Goal: Task Accomplishment & Management: Complete application form

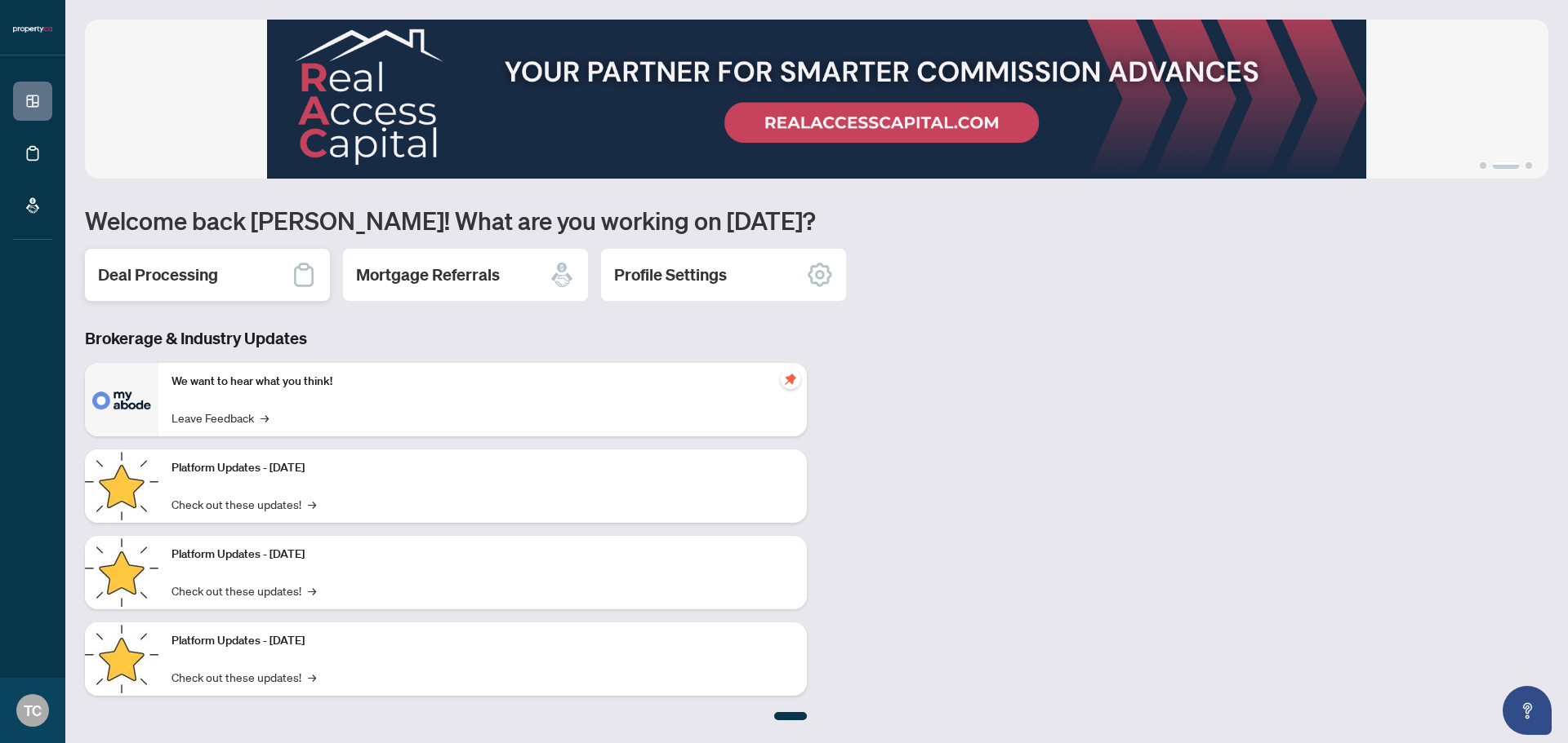
click at [242, 276] on div "Deal Processing" at bounding box center [207, 274] width 245 height 52
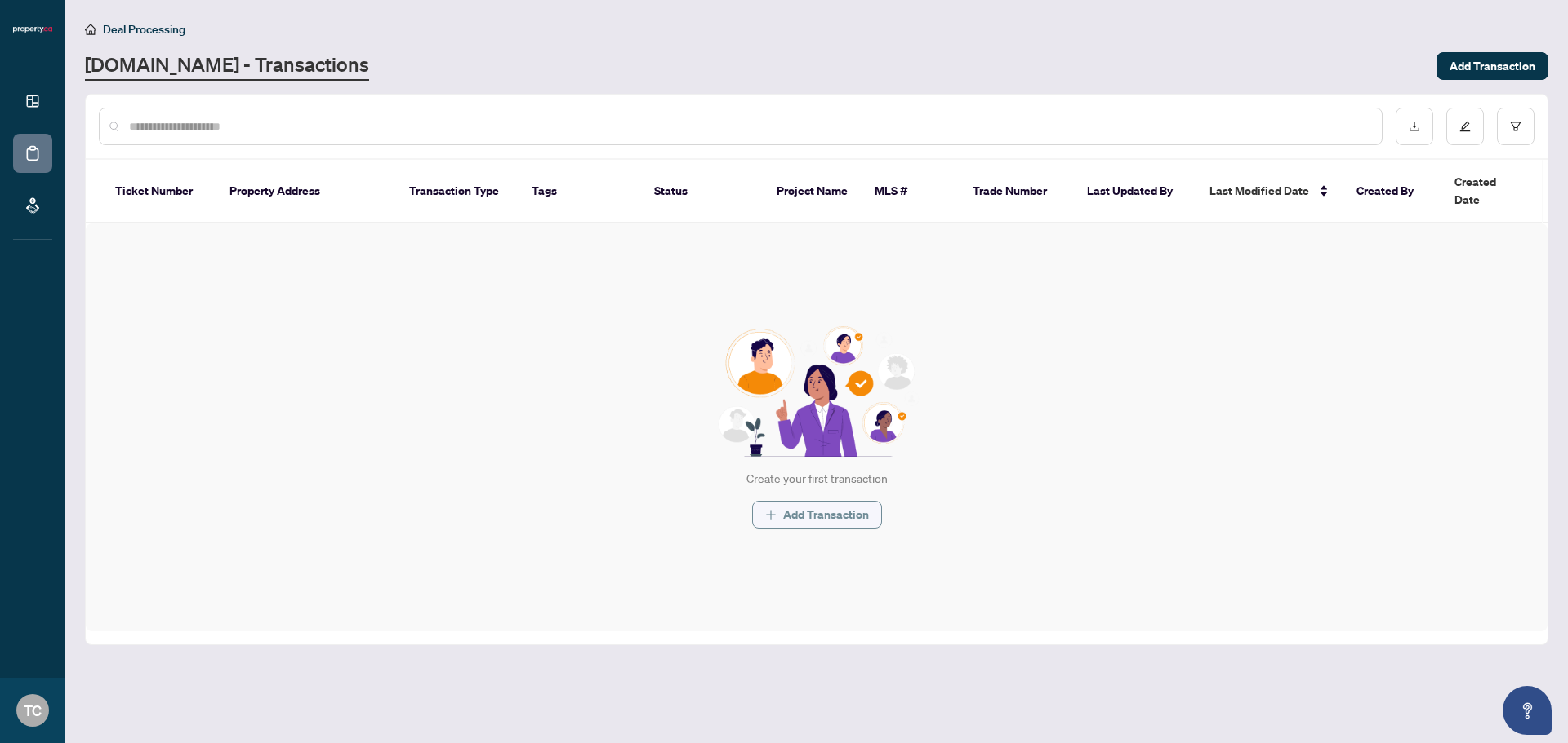
click at [805, 502] on span "Add Transaction" at bounding box center [825, 515] width 86 height 26
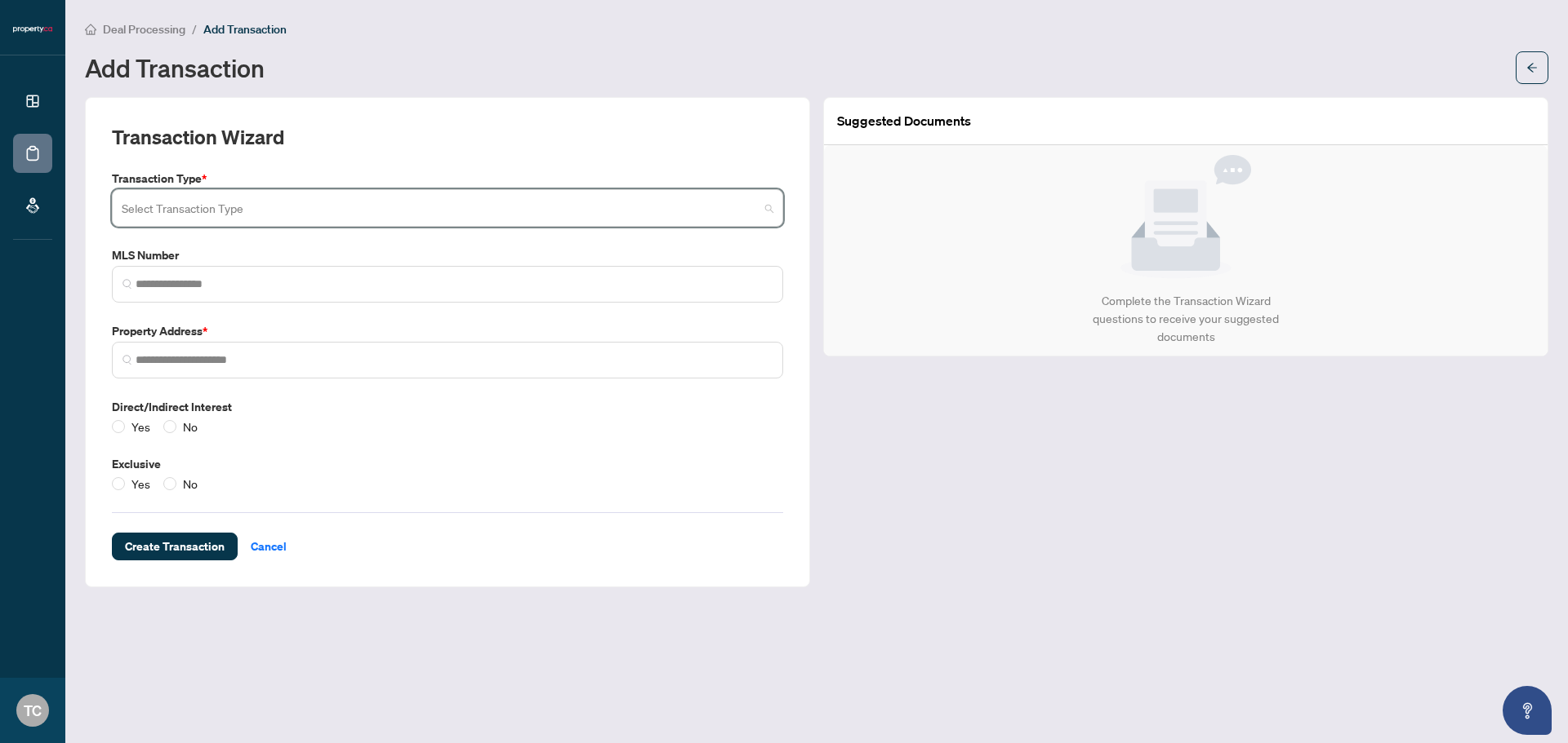
click at [294, 208] on input "search" at bounding box center [440, 210] width 637 height 36
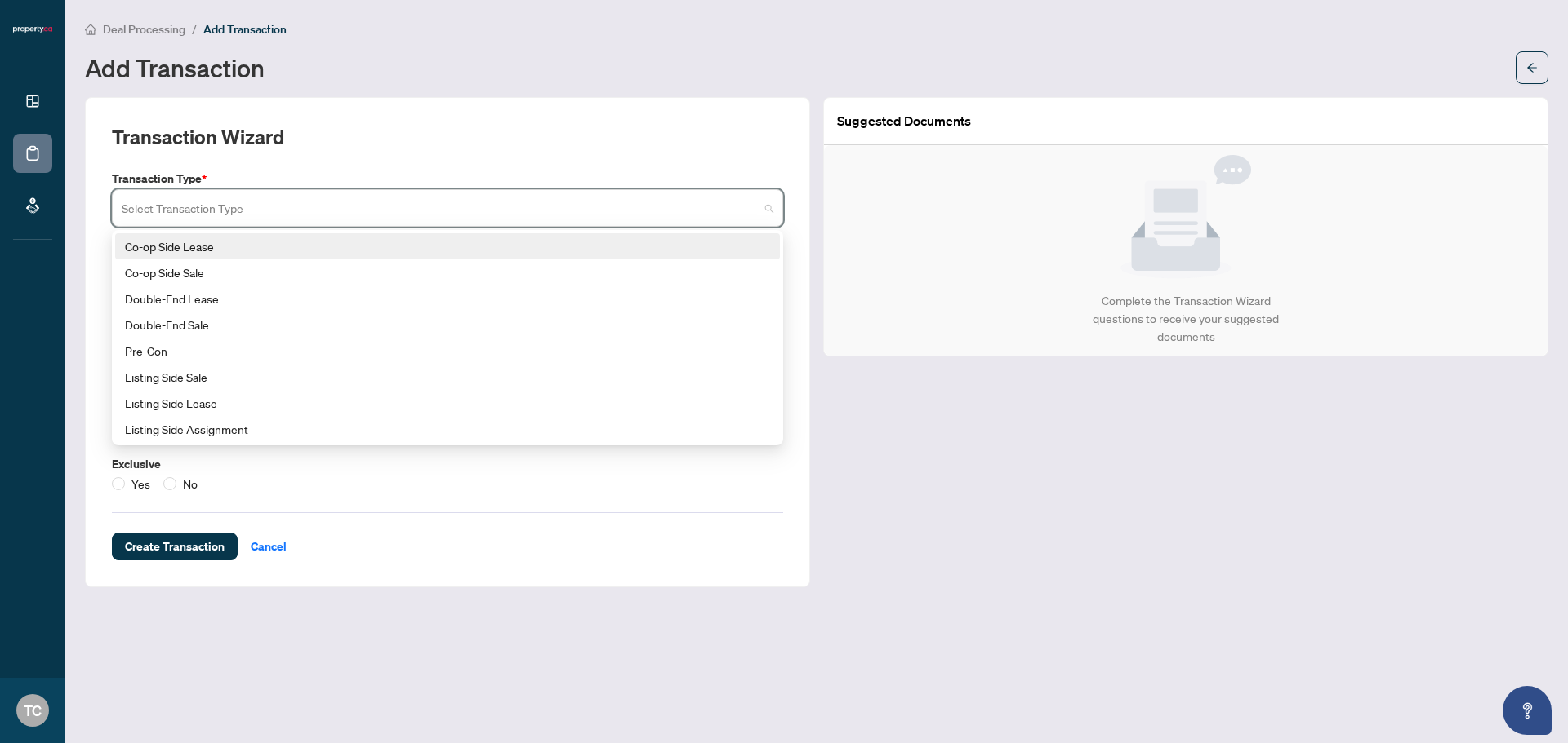
click at [194, 243] on div "Co-op Side Lease" at bounding box center [448, 246] width 645 height 18
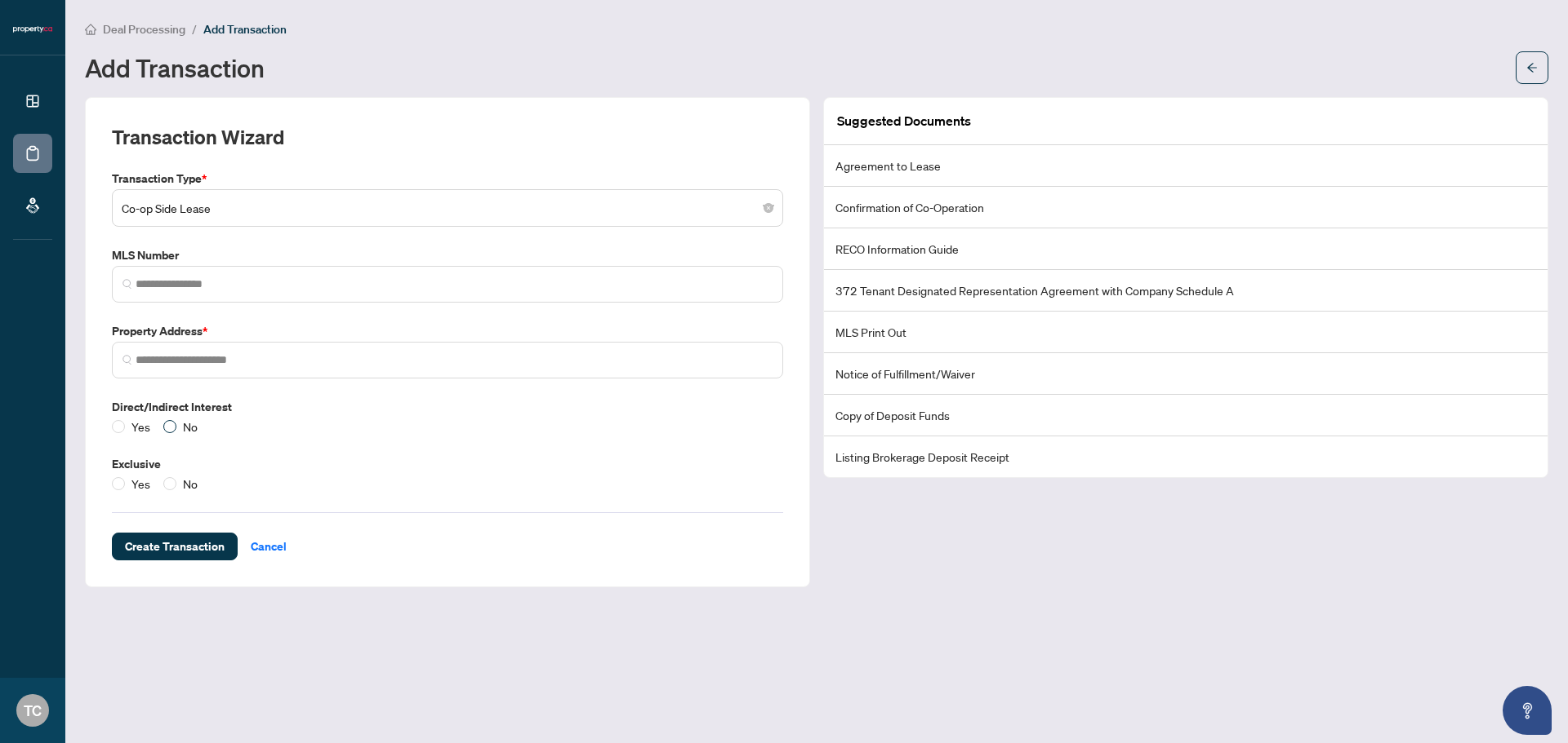
click at [169, 419] on label "No" at bounding box center [184, 426] width 41 height 18
